Goal: Check status: Check status

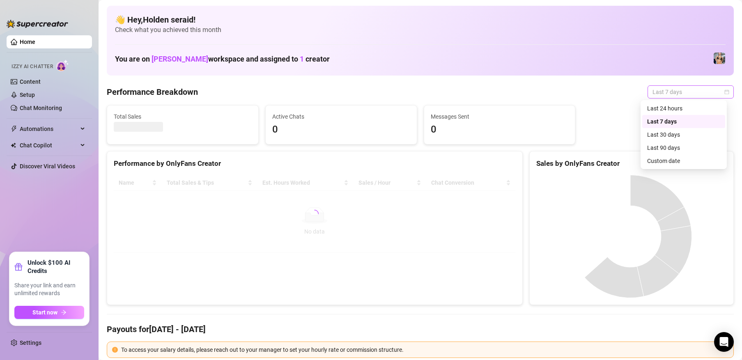
click at [666, 91] on span "Last 7 days" at bounding box center [691, 92] width 76 height 12
click at [661, 160] on div "Custom date" at bounding box center [683, 161] width 73 height 9
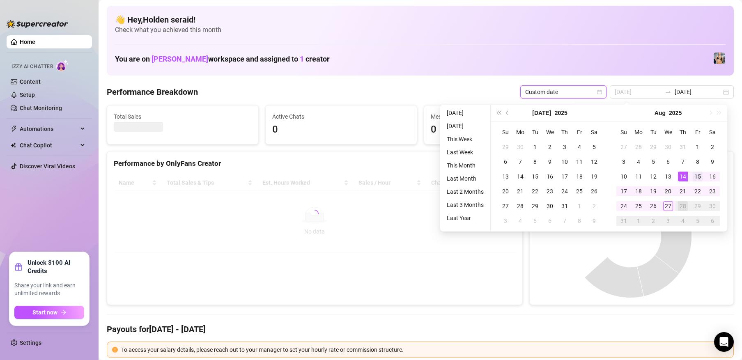
type input "[DATE]"
click at [695, 175] on div "15" at bounding box center [698, 177] width 10 height 10
type input "[DATE]"
click at [667, 207] on div "27" at bounding box center [668, 206] width 10 height 10
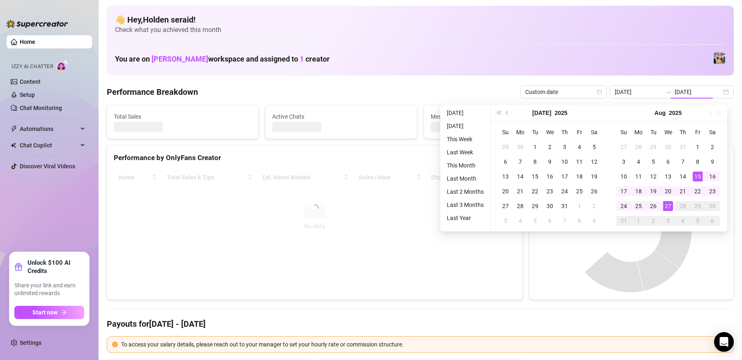
type input "[DATE]"
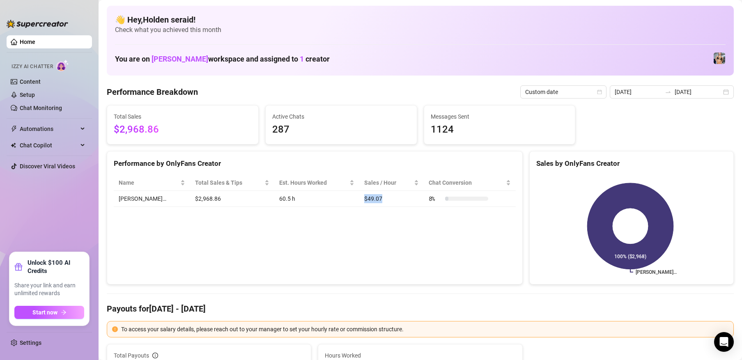
drag, startPoint x: 373, startPoint y: 201, endPoint x: 348, endPoint y: 202, distance: 25.9
click at [359, 202] on td "$49.07" at bounding box center [391, 199] width 64 height 16
click at [353, 220] on div "Performance by OnlyFans Creator Name Total Sales & Tips Est. Hours Worked Sales…" at bounding box center [315, 218] width 416 height 134
drag, startPoint x: 349, startPoint y: 197, endPoint x: 380, endPoint y: 202, distance: 31.6
click at [380, 202] on td "$49.07" at bounding box center [391, 199] width 64 height 16
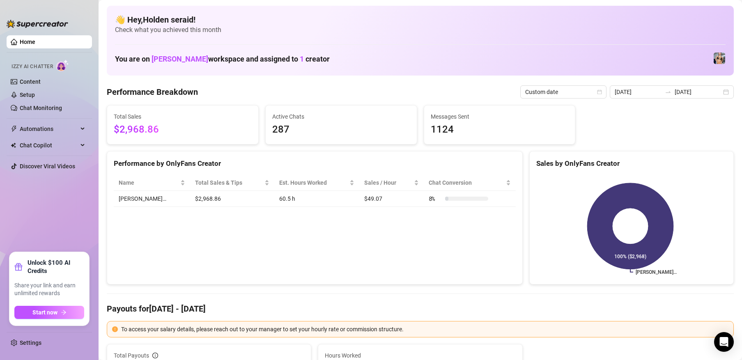
click at [390, 258] on div "Performance by OnlyFans Creator Name Total Sales & Tips Est. Hours Worked Sales…" at bounding box center [315, 218] width 416 height 134
drag, startPoint x: 354, startPoint y: 199, endPoint x: 378, endPoint y: 203, distance: 24.1
click at [378, 203] on td "$49.07" at bounding box center [391, 199] width 64 height 16
click at [359, 204] on td "$49.07" at bounding box center [391, 199] width 64 height 16
